Goal: Task Accomplishment & Management: Complete application form

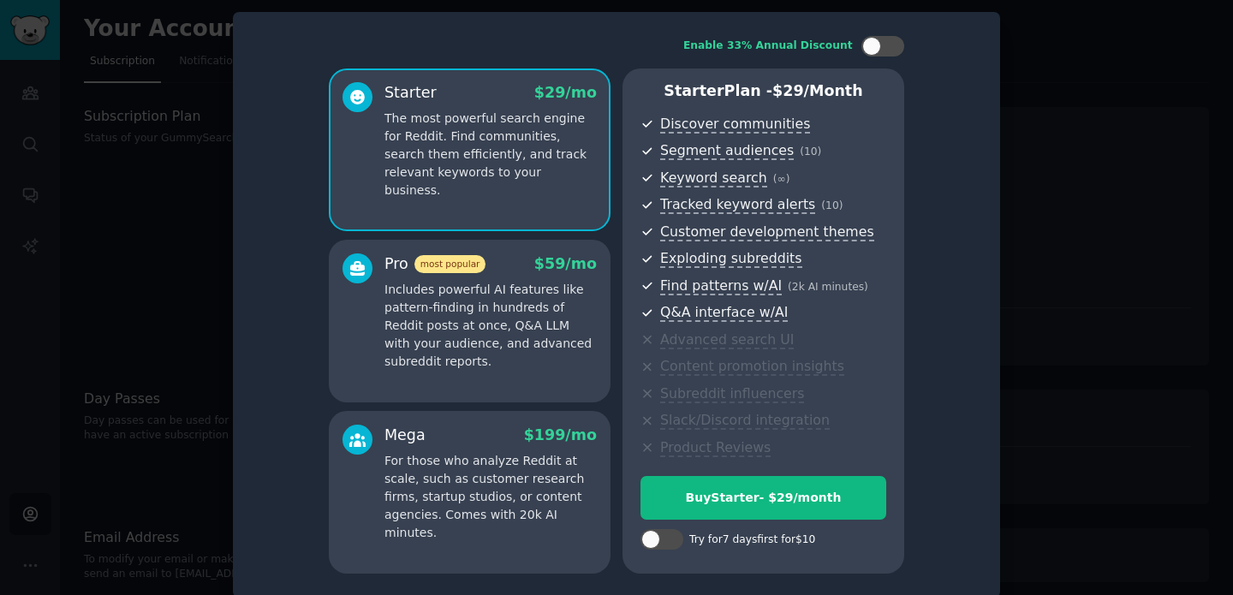
click at [973, 135] on div "Enable 33% Annual Discount Starter $ 29 /mo The most powerful search engine for…" at bounding box center [616, 305] width 743 height 562
click at [1040, 182] on div at bounding box center [616, 297] width 1233 height 595
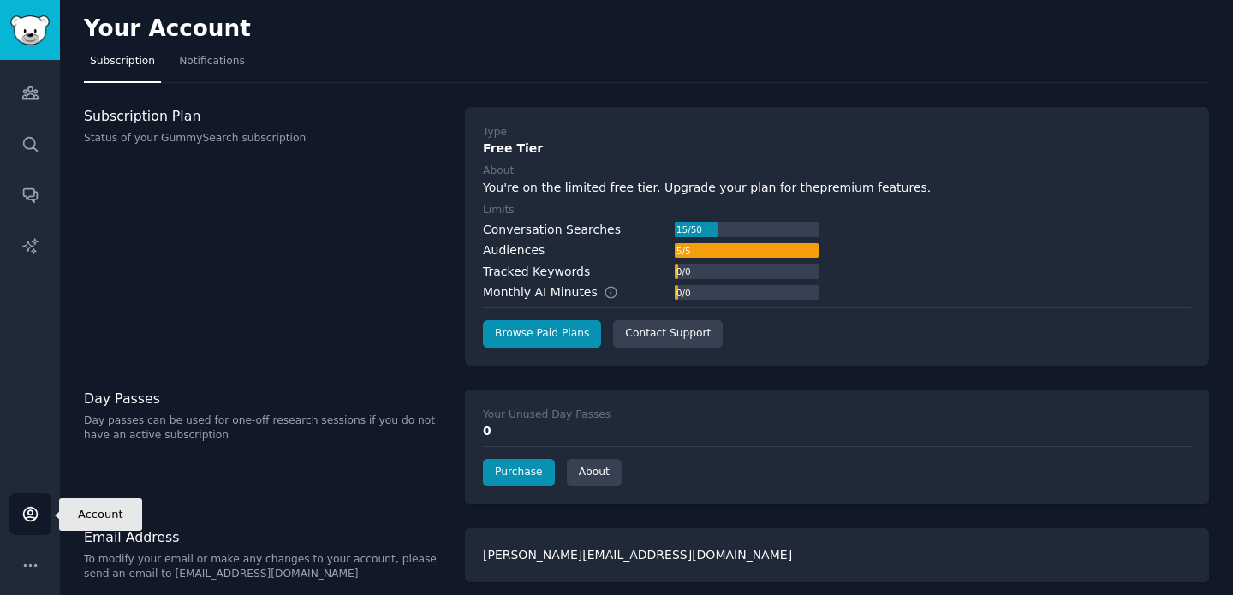
click at [42, 511] on link "Account" at bounding box center [30, 514] width 42 height 42
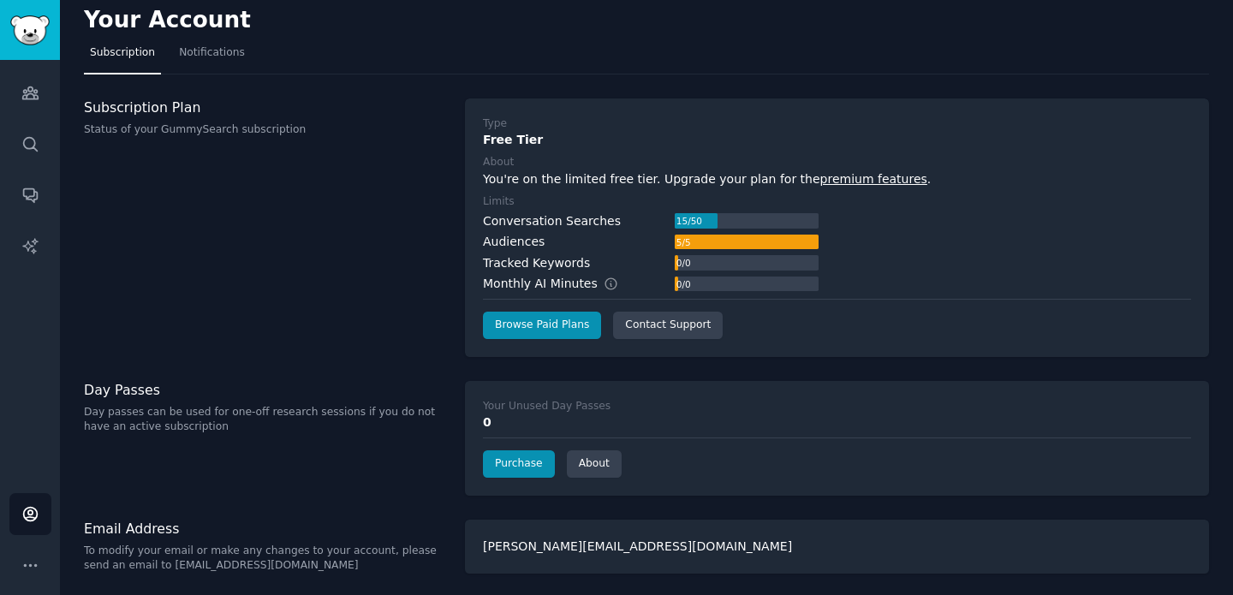
scroll to position [11, 0]
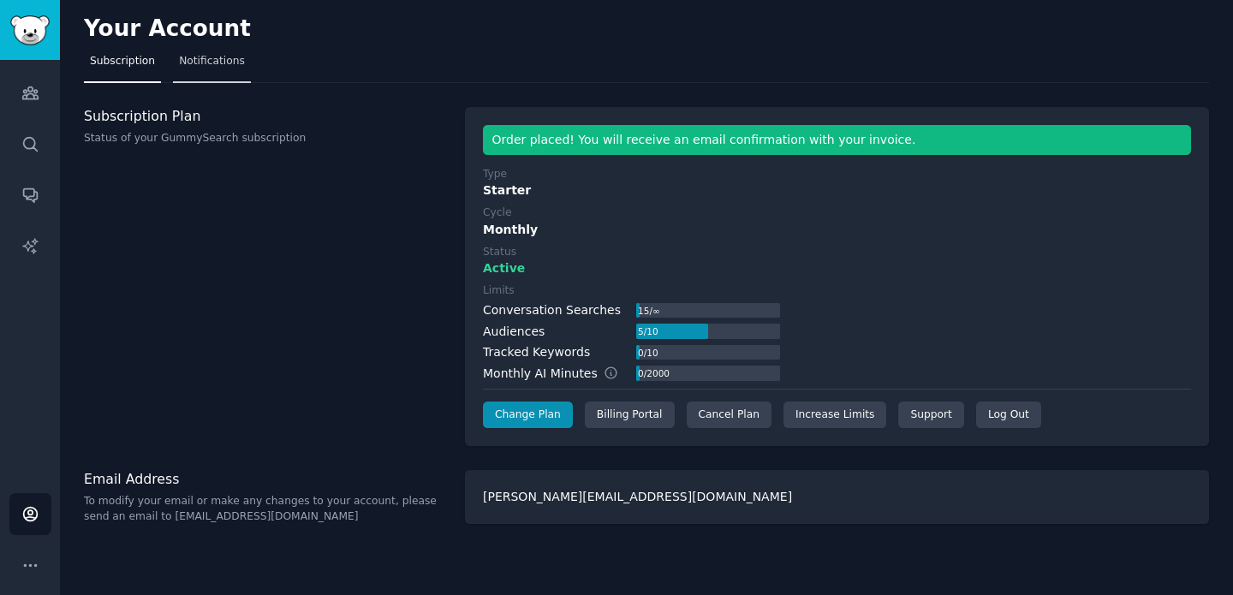
click at [205, 63] on span "Notifications" at bounding box center [212, 61] width 66 height 15
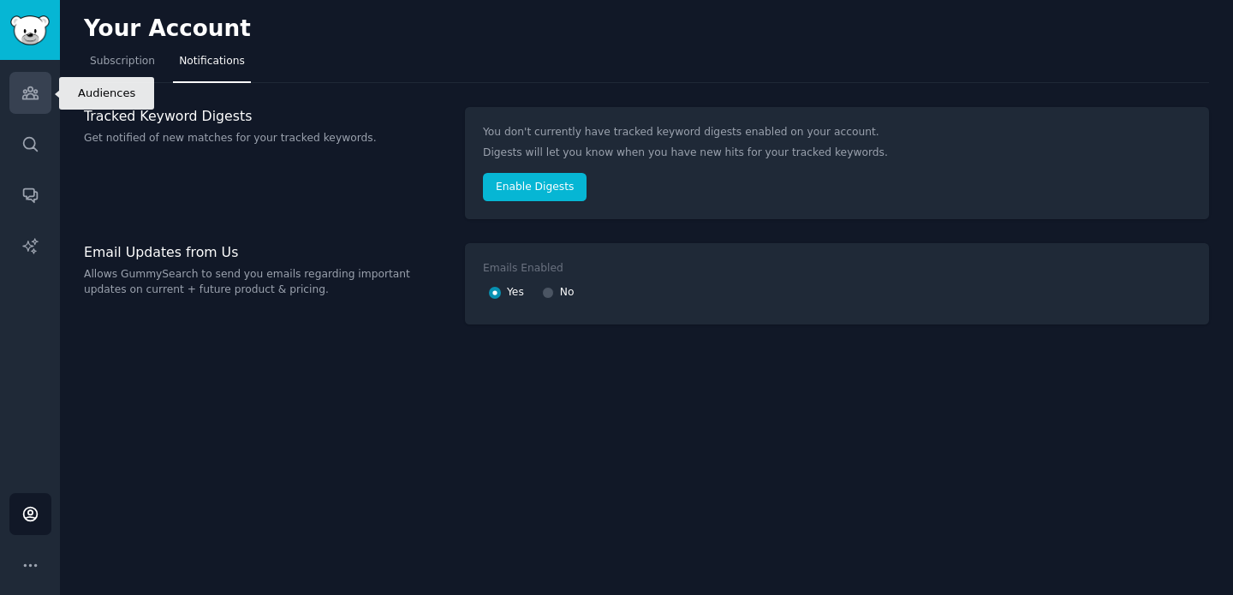
click at [38, 97] on icon "Sidebar" at bounding box center [29, 93] width 15 height 12
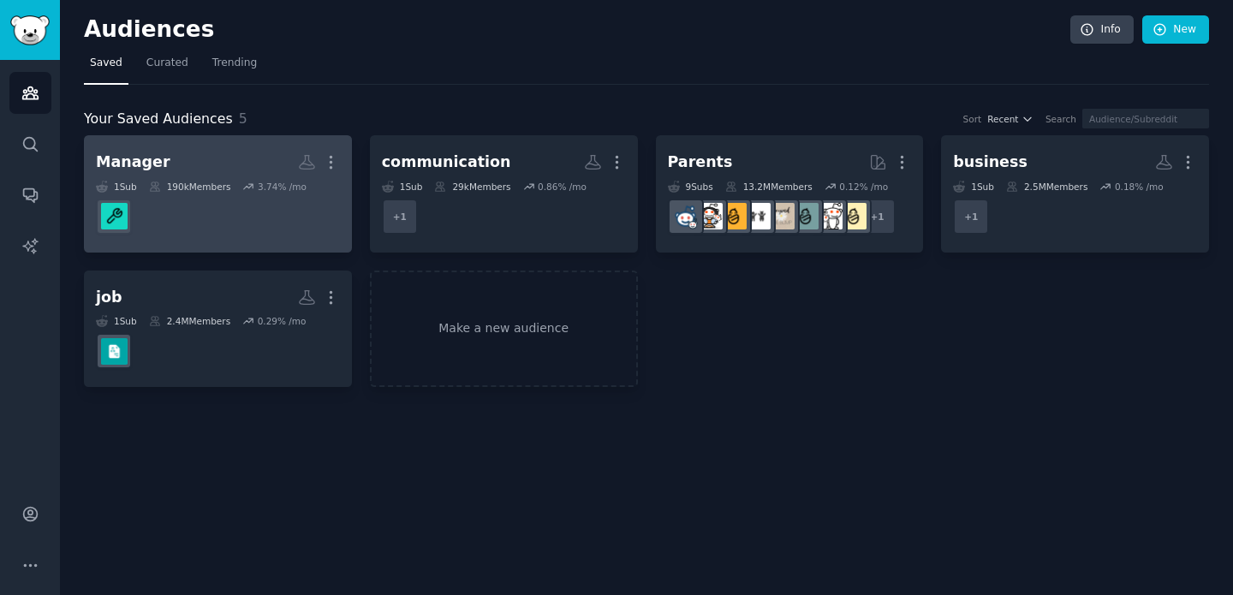
click at [186, 184] on div "190k Members" at bounding box center [190, 187] width 82 height 12
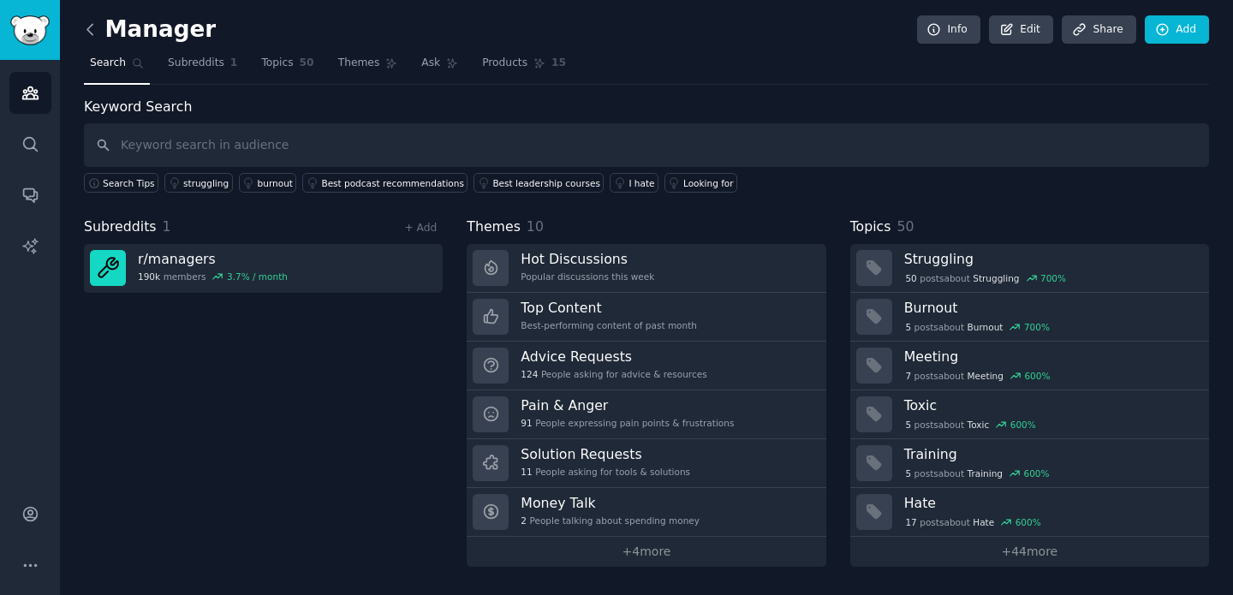
click at [90, 33] on icon at bounding box center [89, 29] width 5 height 10
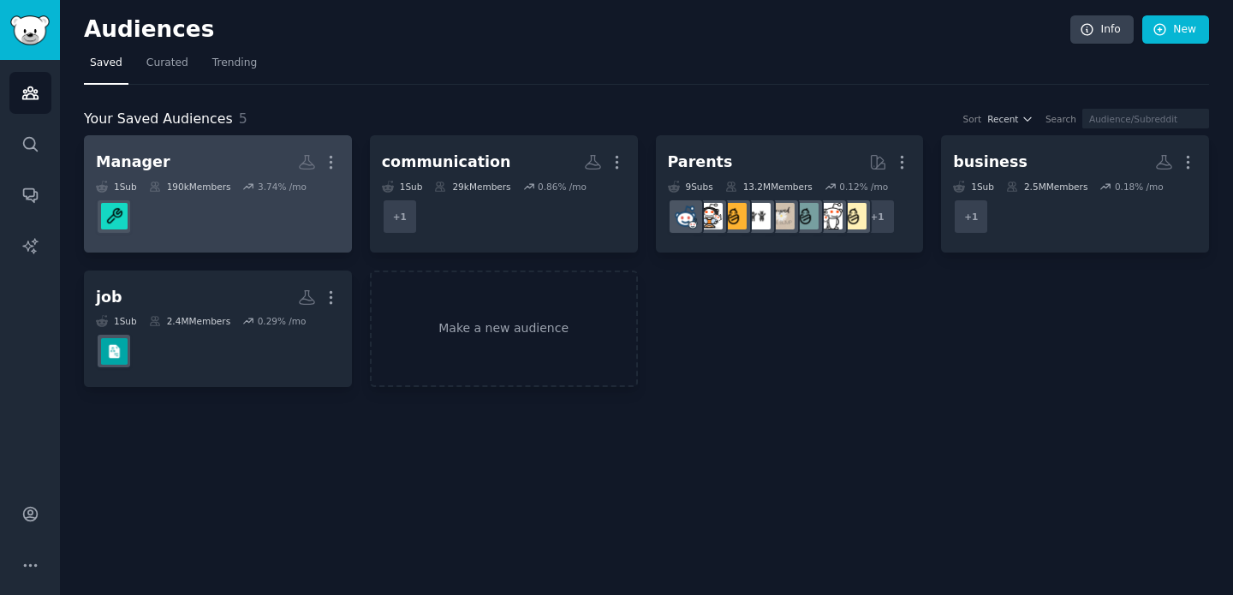
click at [201, 181] on div "190k Members" at bounding box center [190, 187] width 82 height 12
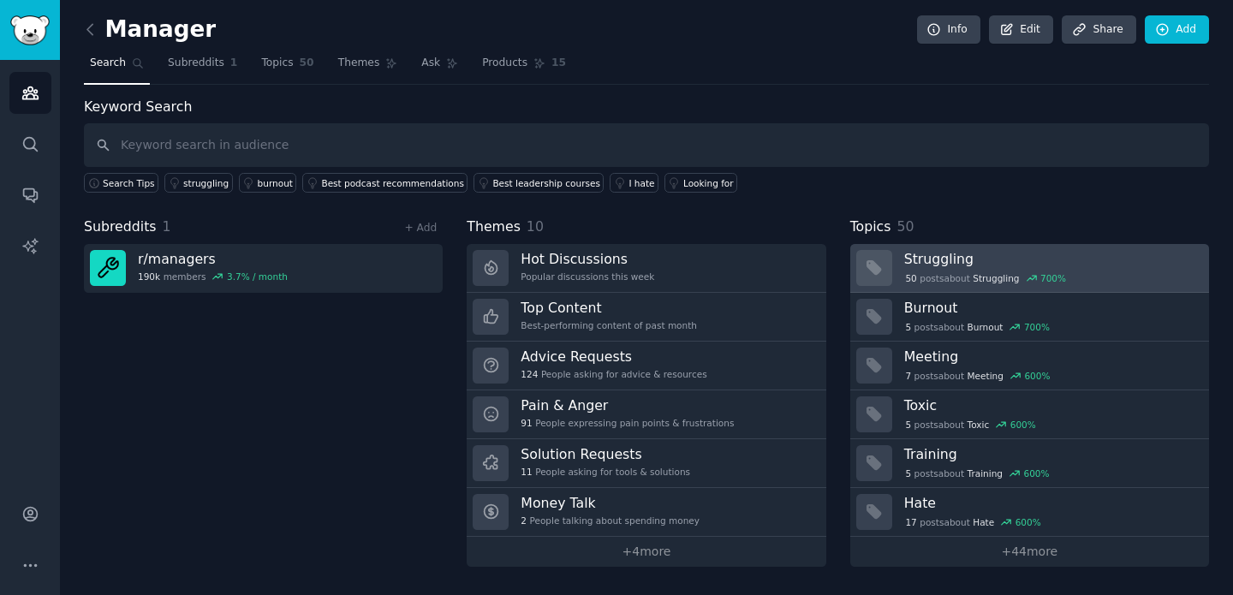
click at [902, 258] on link "Struggling 50 post s about Struggling 700 %" at bounding box center [1029, 268] width 359 height 49
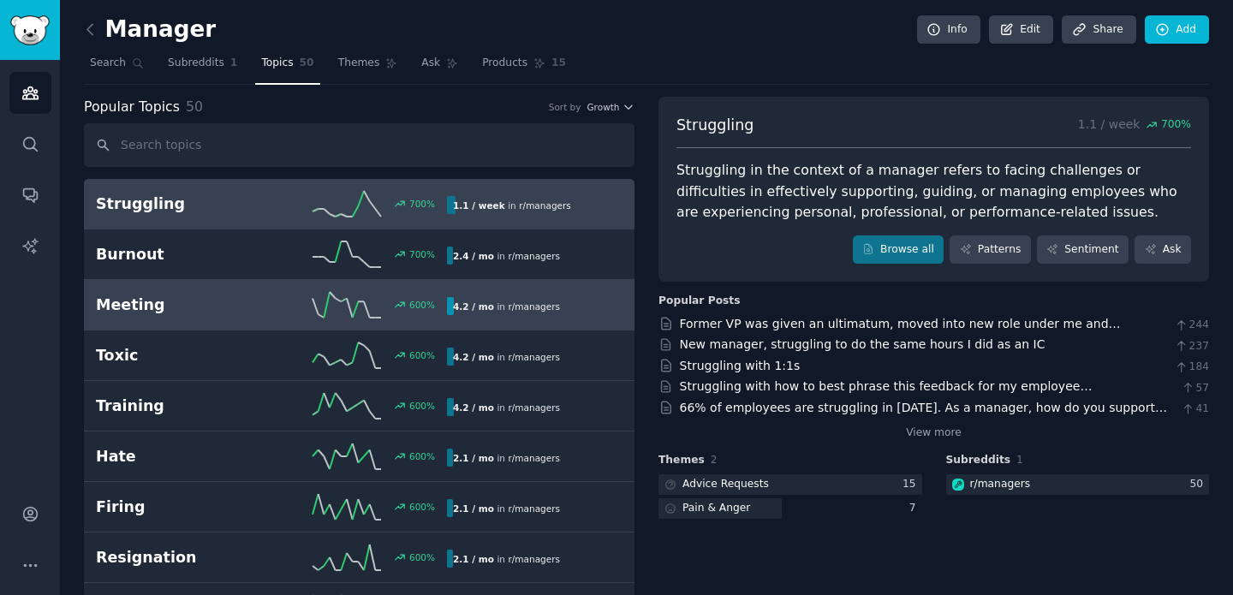
click at [195, 304] on h2 "Meeting" at bounding box center [184, 305] width 176 height 21
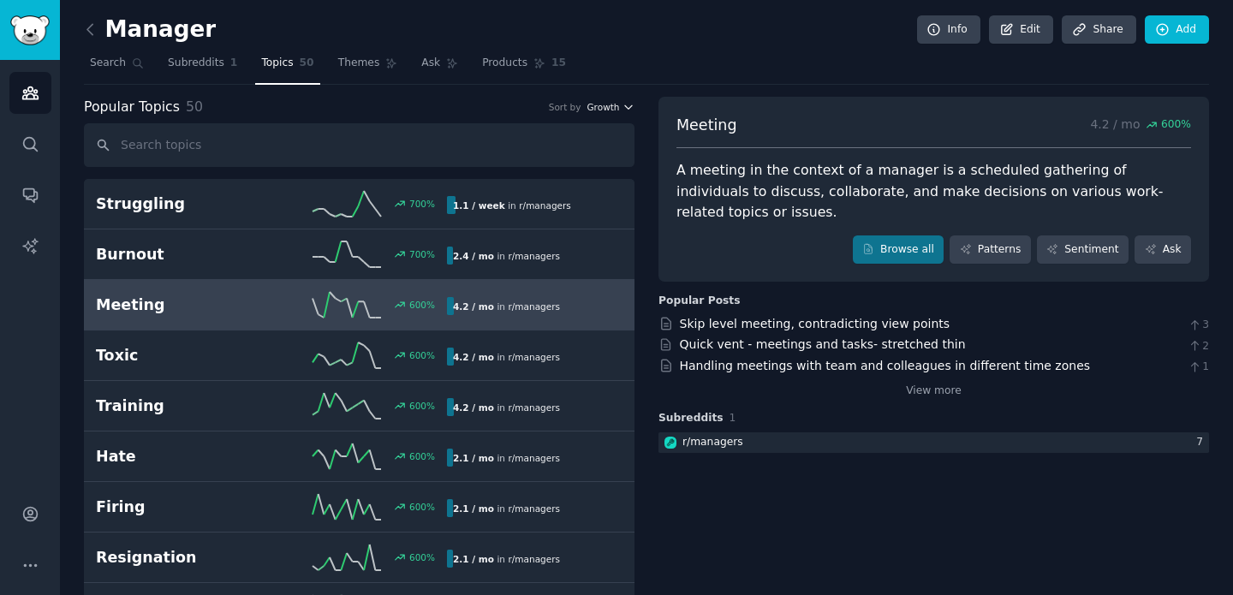
click at [601, 105] on span "Growth" at bounding box center [602, 107] width 33 height 12
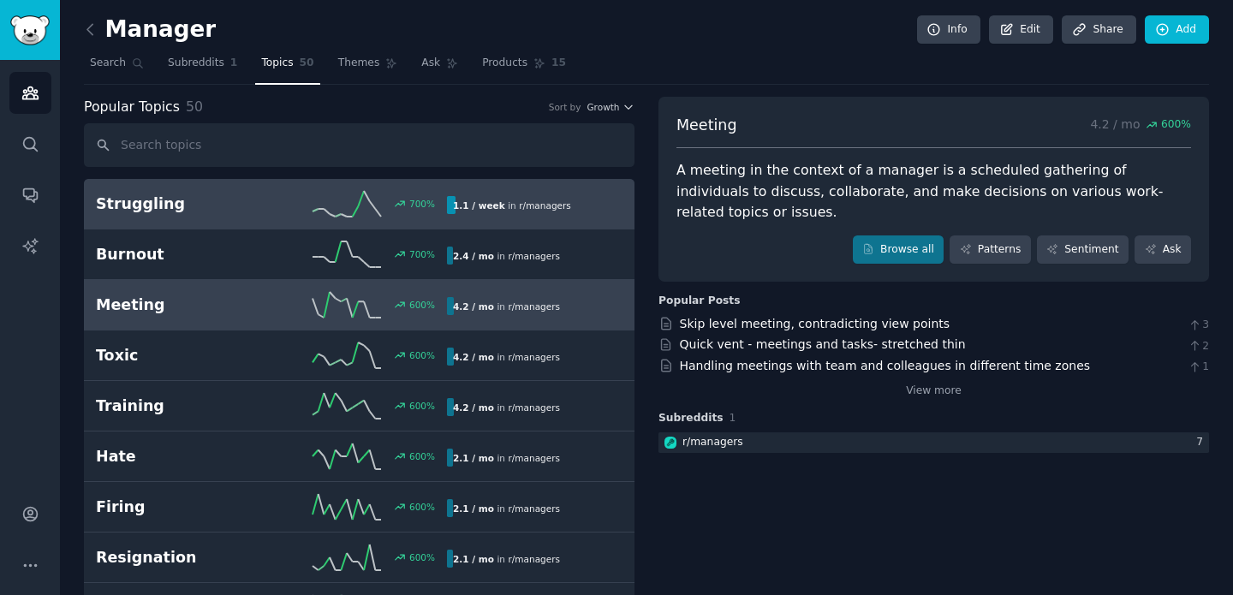
click at [199, 202] on h2 "Struggling" at bounding box center [184, 203] width 176 height 21
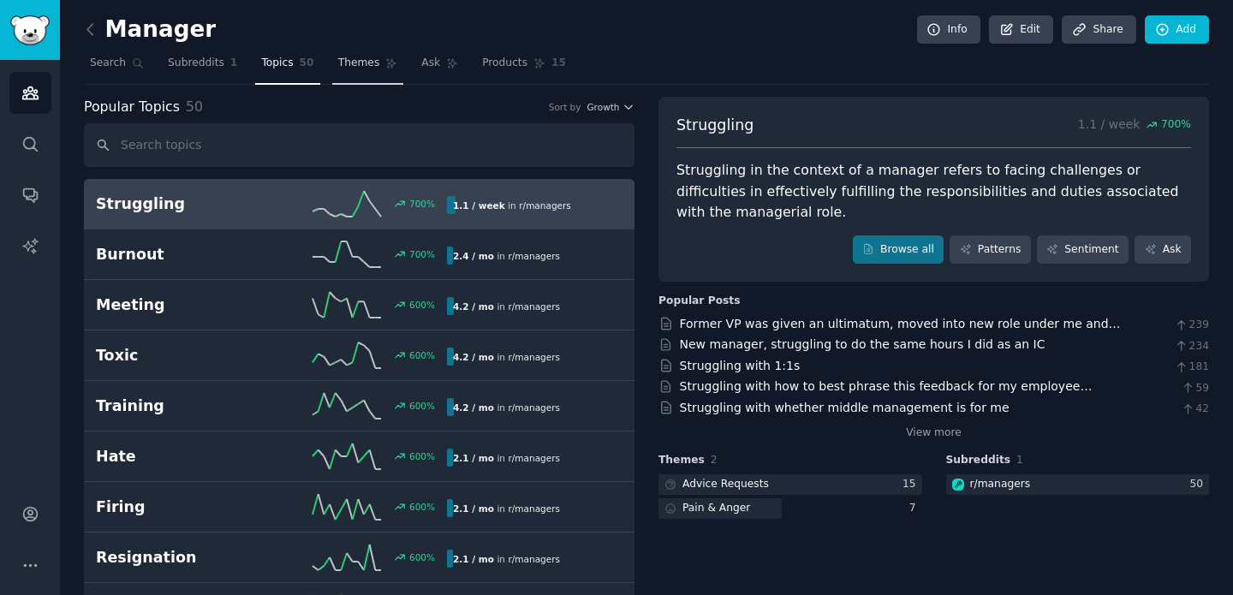
click at [369, 67] on span "Themes" at bounding box center [359, 63] width 42 height 15
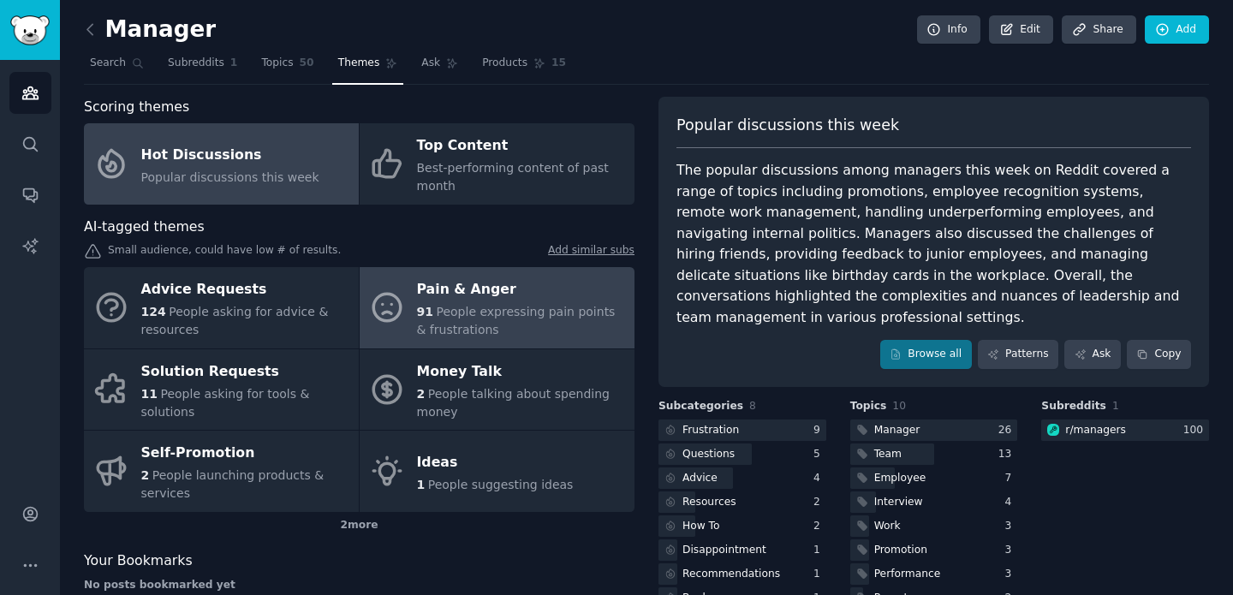
click at [448, 319] on div "91 People expressing pain points & frustrations" at bounding box center [521, 321] width 209 height 36
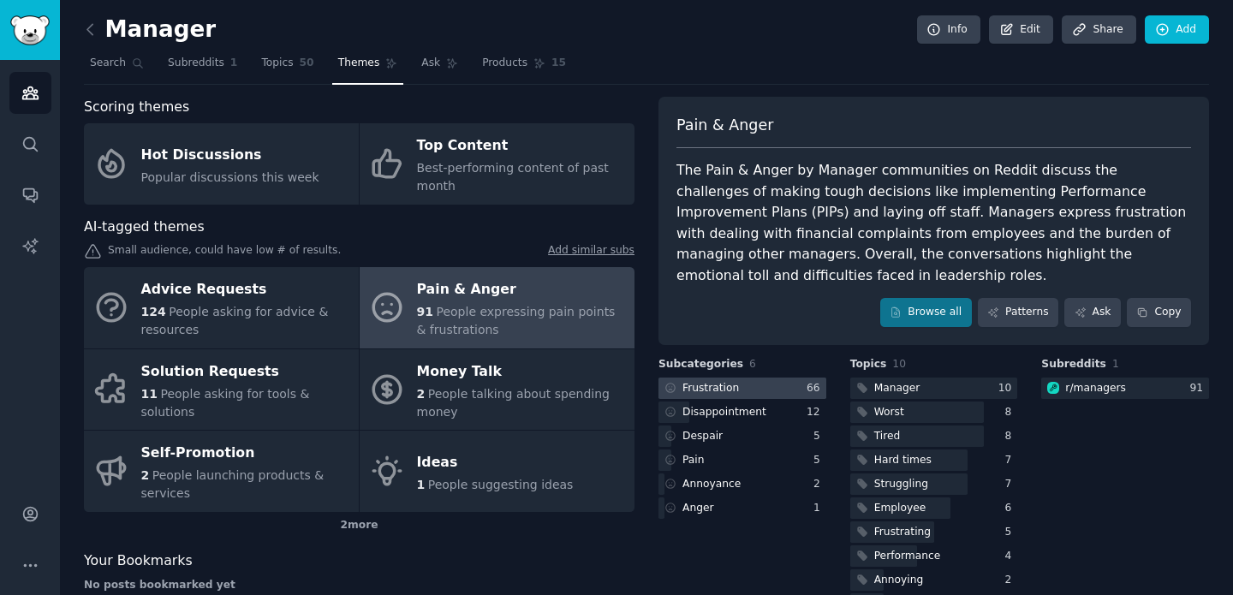
click at [734, 387] on div "Frustration" at bounding box center [700, 388] width 84 height 21
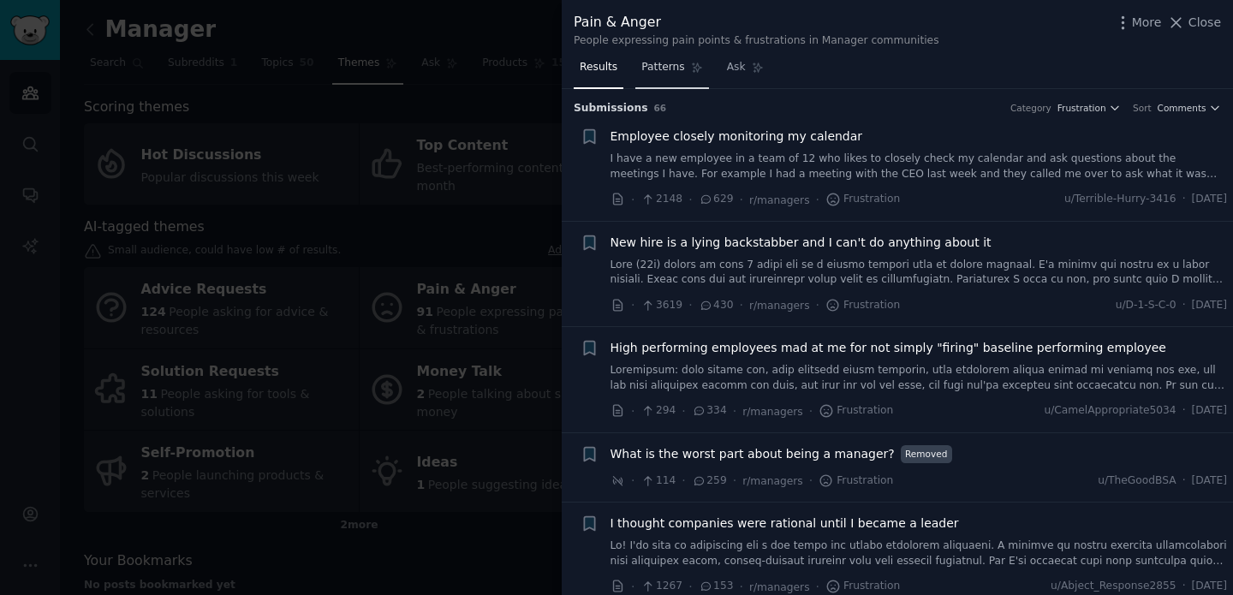
click at [647, 73] on span "Patterns" at bounding box center [662, 67] width 43 height 15
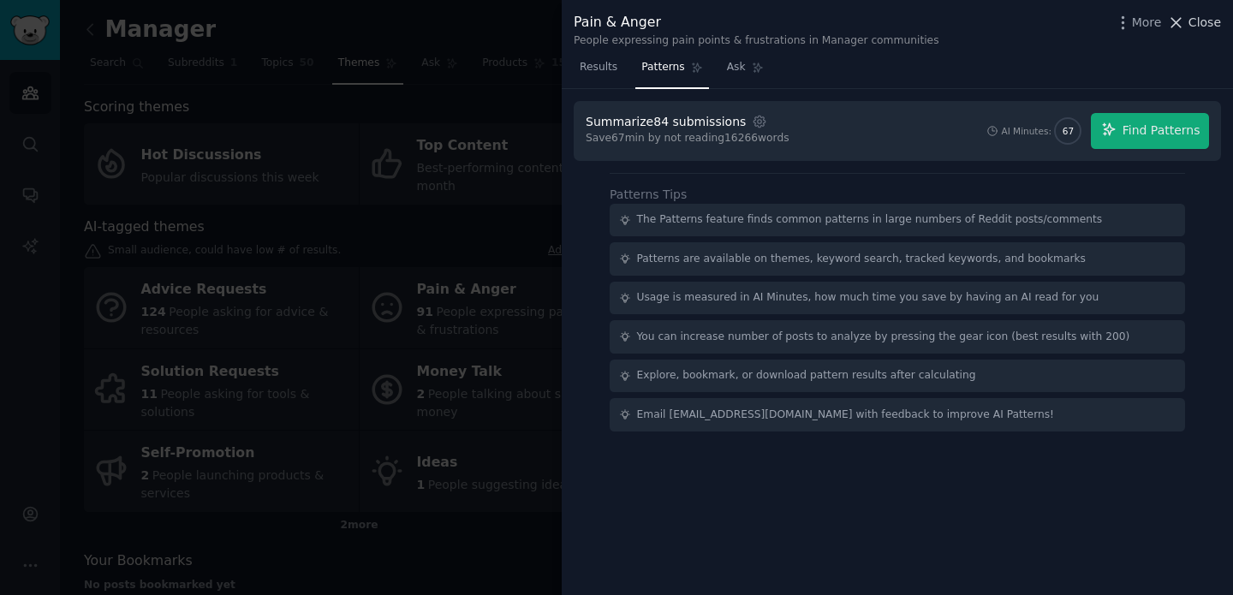
click at [1202, 20] on span "Close" at bounding box center [1204, 23] width 33 height 18
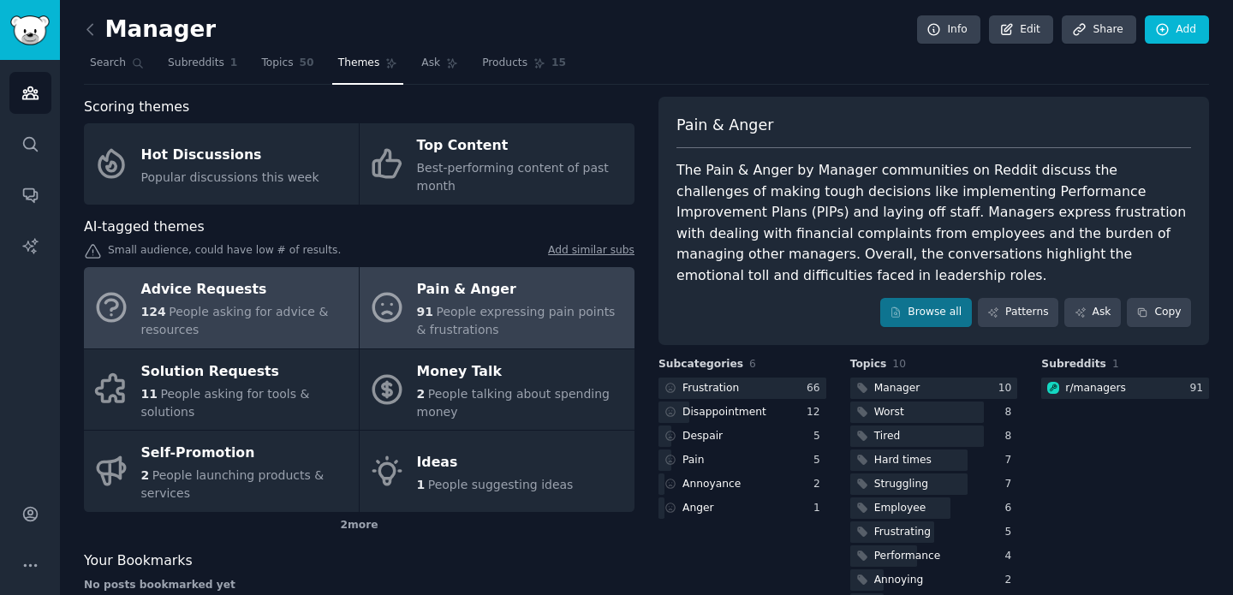
click at [264, 314] on span "People asking for advice & resources" at bounding box center [234, 321] width 187 height 32
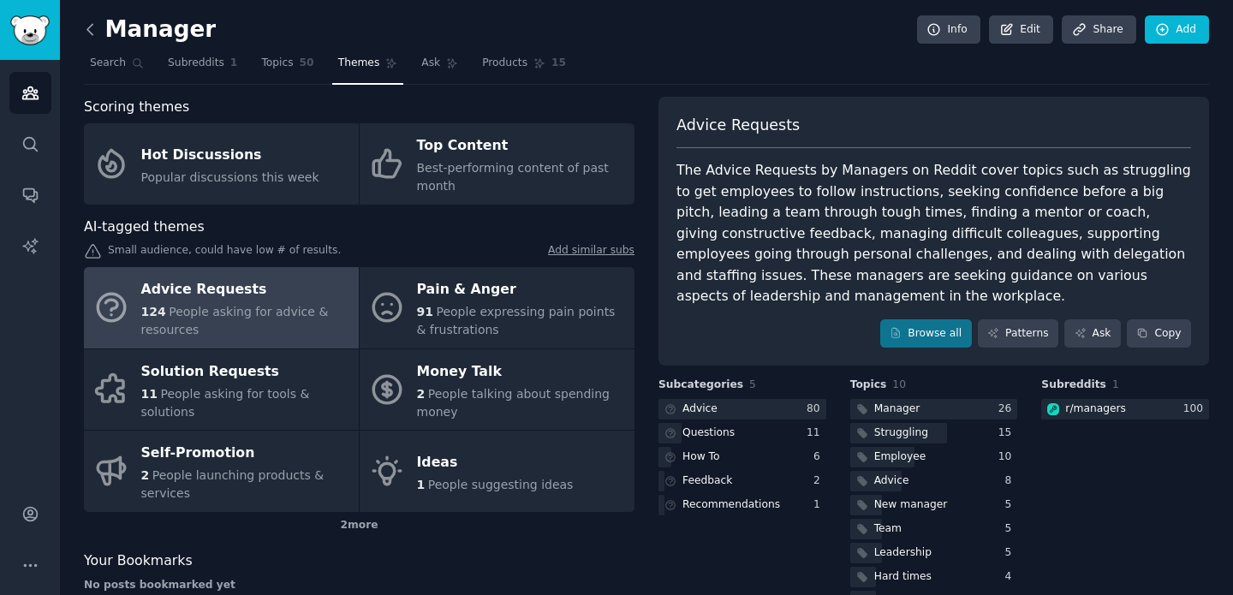
click at [93, 25] on icon at bounding box center [90, 30] width 18 height 18
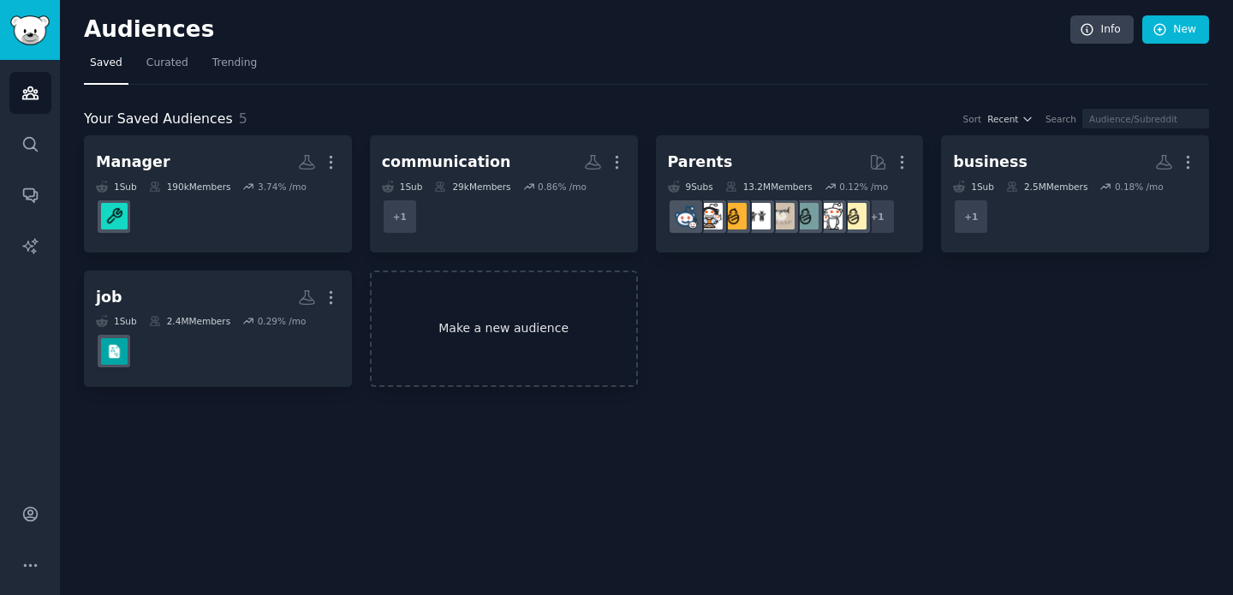
click at [500, 331] on link "Make a new audience" at bounding box center [504, 329] width 268 height 117
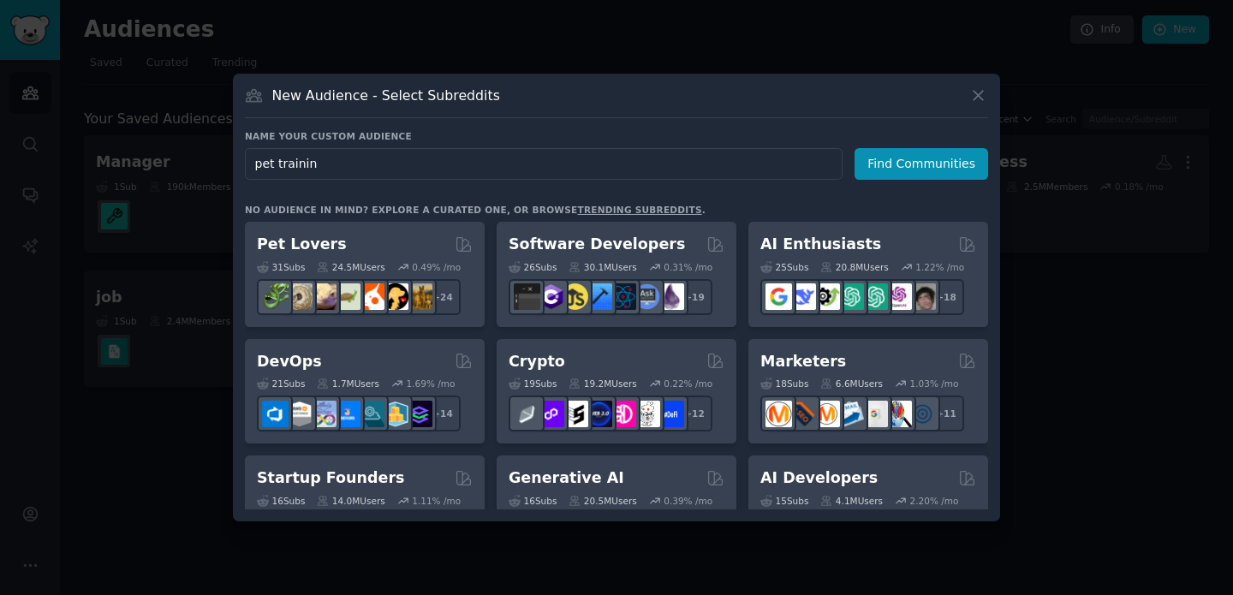
type input "pet training"
click button "Find Communities" at bounding box center [921, 164] width 134 height 32
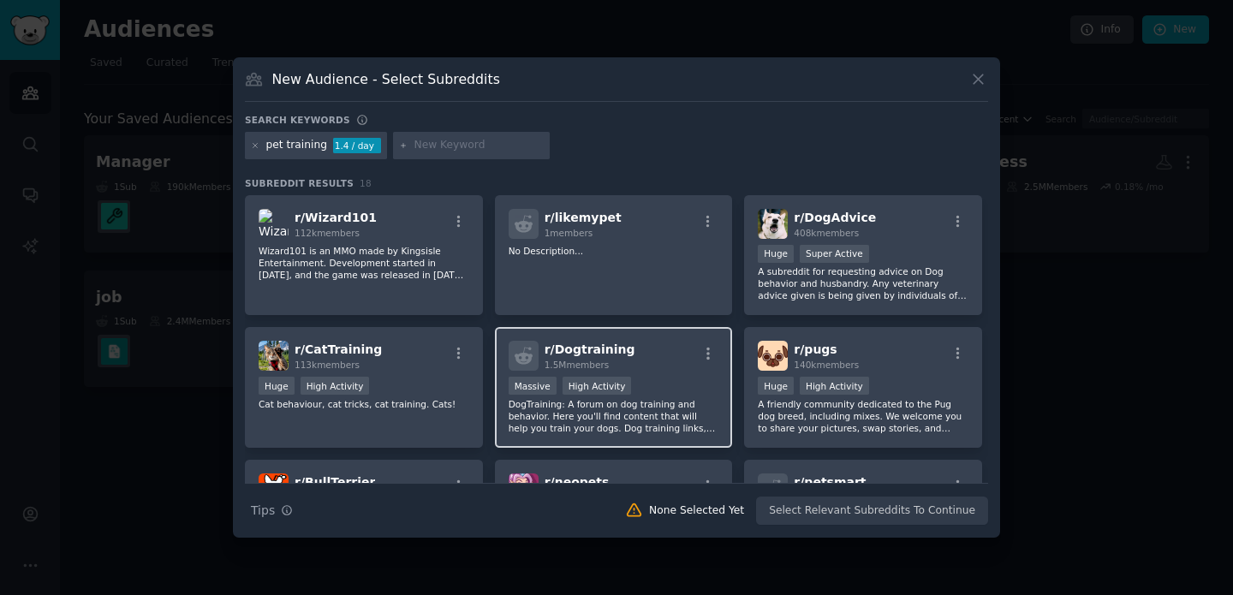
click at [635, 370] on div "r/ Dogtraining 1.5M members >= 80th percentile for submissions / day Massive Hi…" at bounding box center [614, 387] width 238 height 121
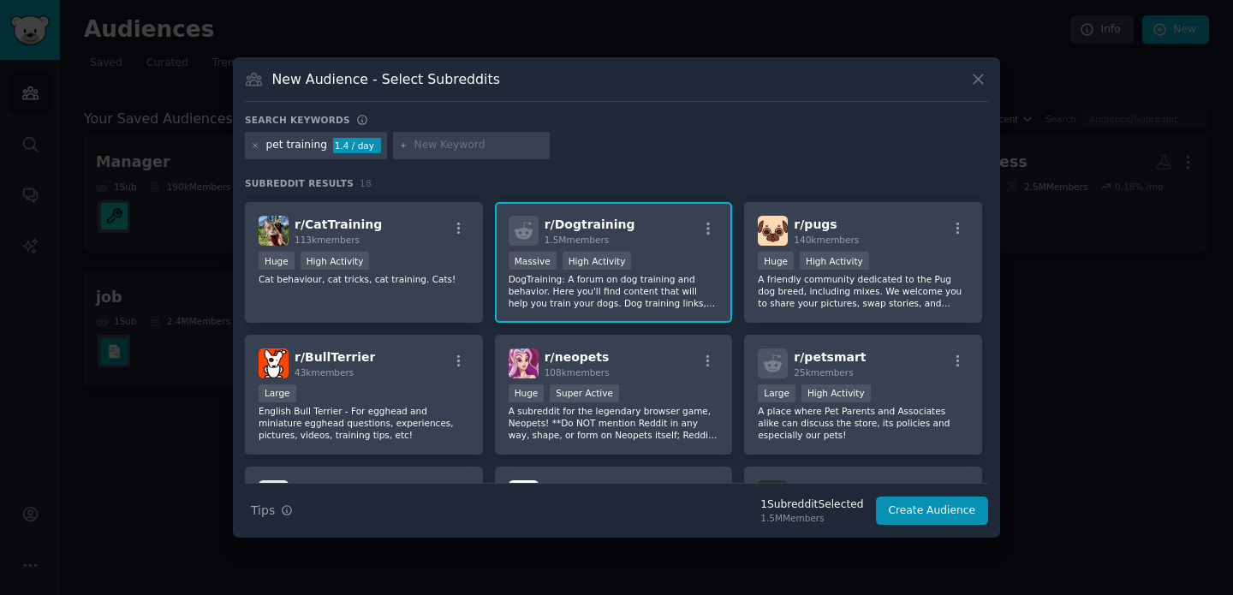
scroll to position [128, 0]
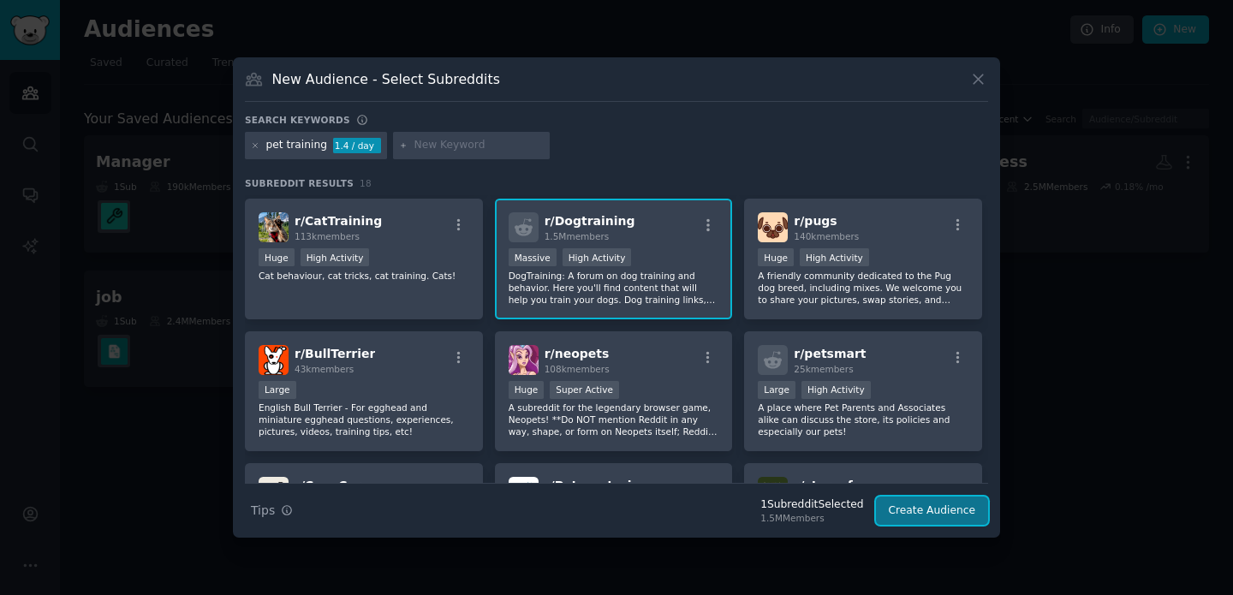
click at [939, 509] on button "Create Audience" at bounding box center [932, 511] width 113 height 29
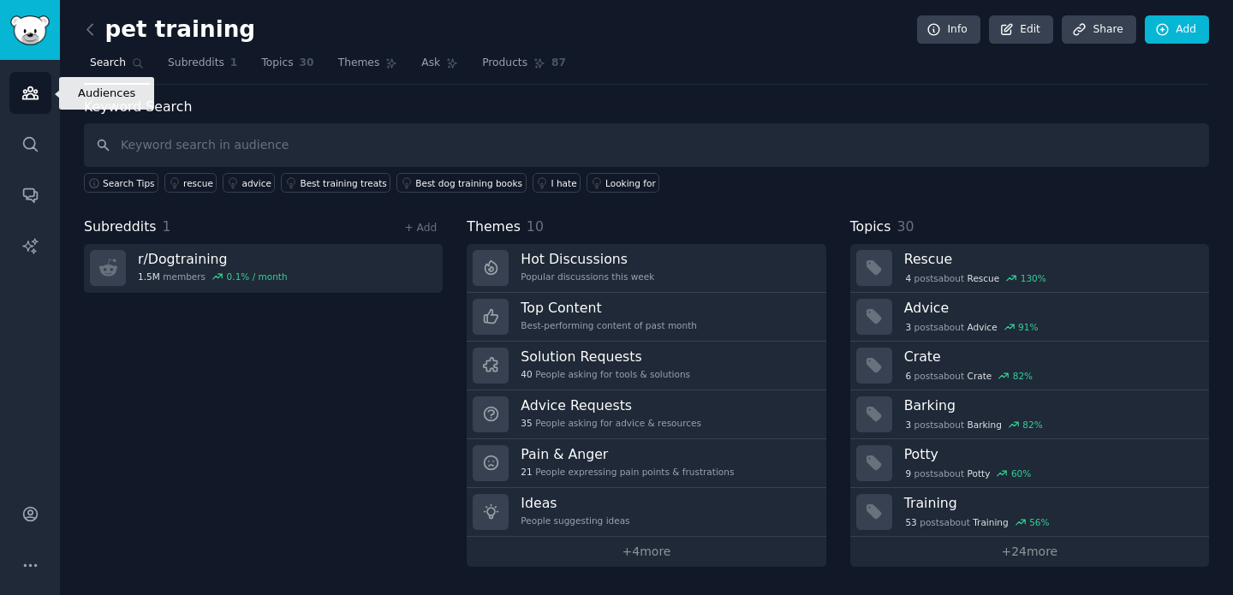
click at [37, 94] on icon "Sidebar" at bounding box center [30, 93] width 18 height 18
